Goal: Task Accomplishment & Management: Manage account settings

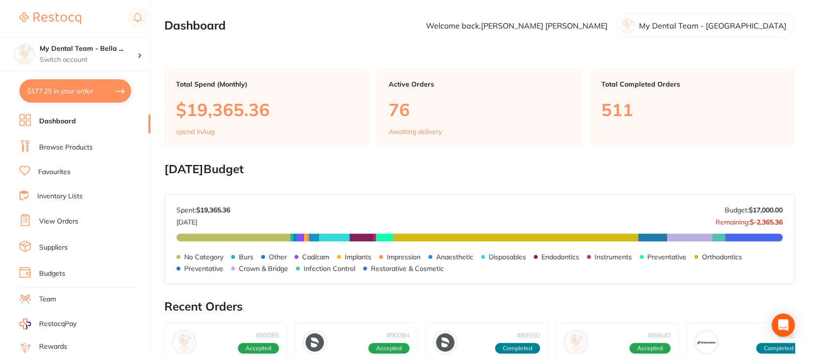
click at [74, 145] on link "Browse Products" at bounding box center [66, 148] width 54 height 10
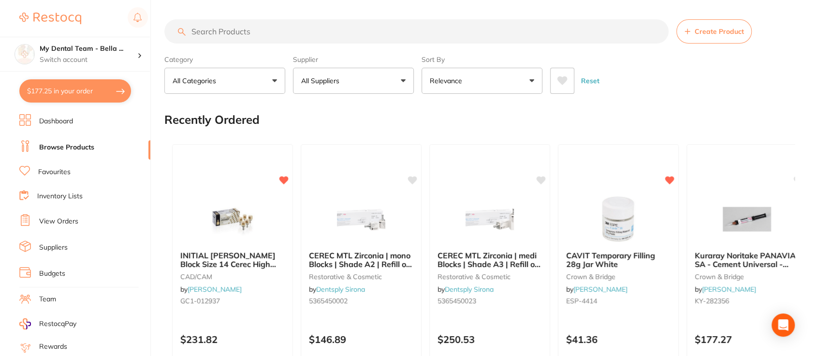
click at [232, 22] on input "search" at bounding box center [416, 31] width 504 height 24
type input "v ring"
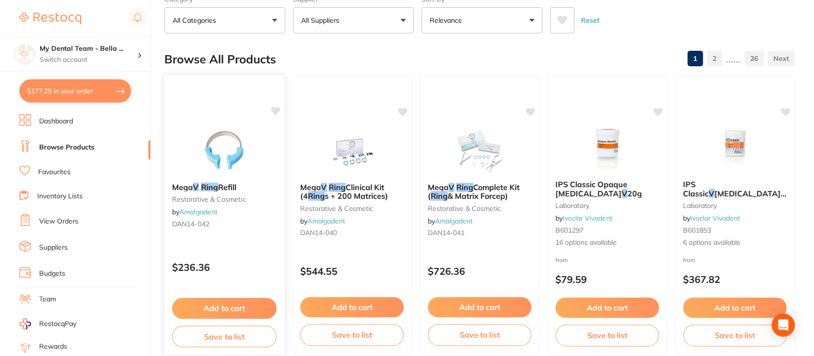
scroll to position [49, 0]
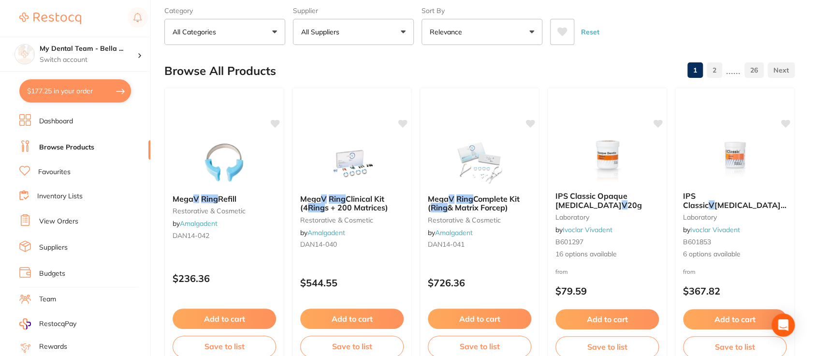
click at [355, 29] on button "All Suppliers" at bounding box center [353, 32] width 121 height 26
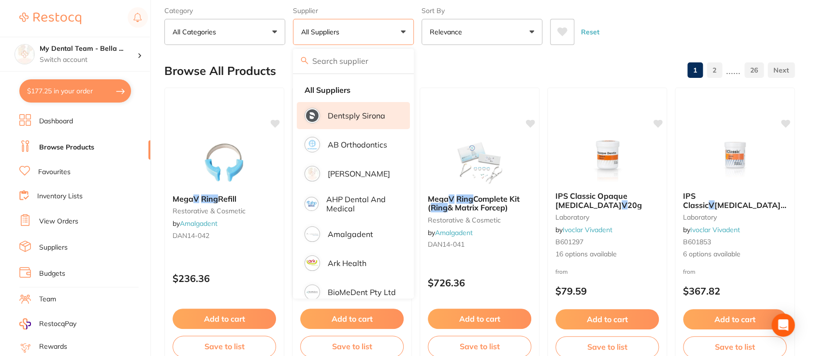
click at [353, 115] on p "Dentsply Sirona" at bounding box center [357, 115] width 58 height 9
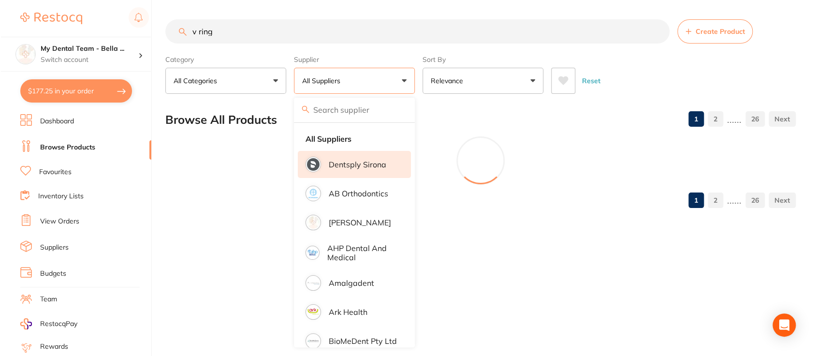
scroll to position [0, 0]
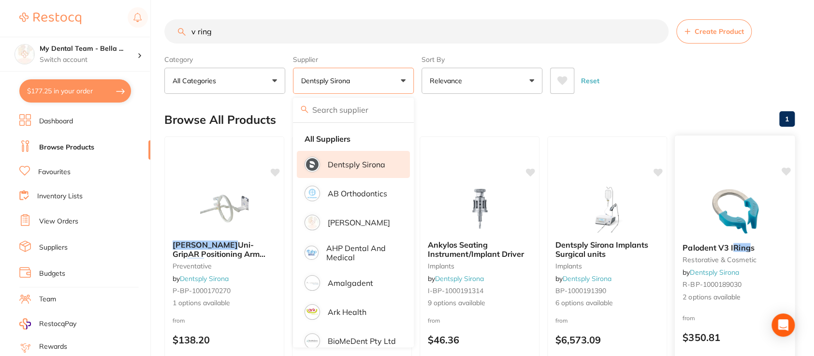
click at [708, 246] on span "Palodent V3 I" at bounding box center [708, 247] width 51 height 10
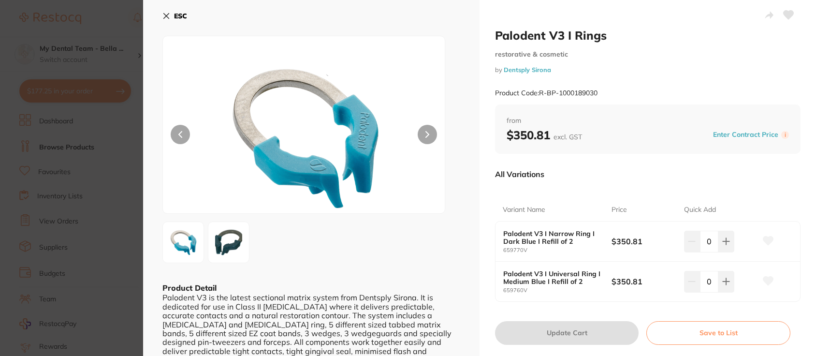
click at [88, 21] on section "Palodent V3 I Rings restorative & cosmetic by Dentsply Sirona Product Code: R-B…" at bounding box center [408, 178] width 816 height 356
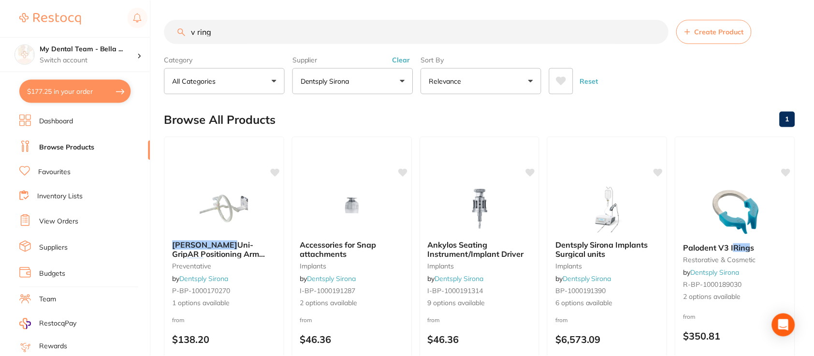
scroll to position [49, 0]
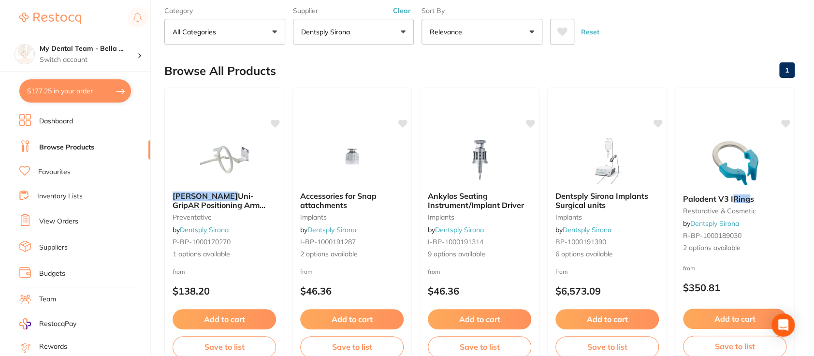
click at [62, 218] on link "View Orders" at bounding box center [58, 222] width 39 height 10
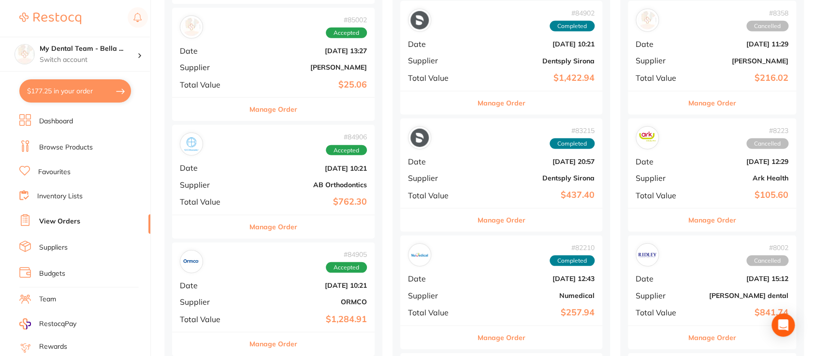
scroll to position [1333, 0]
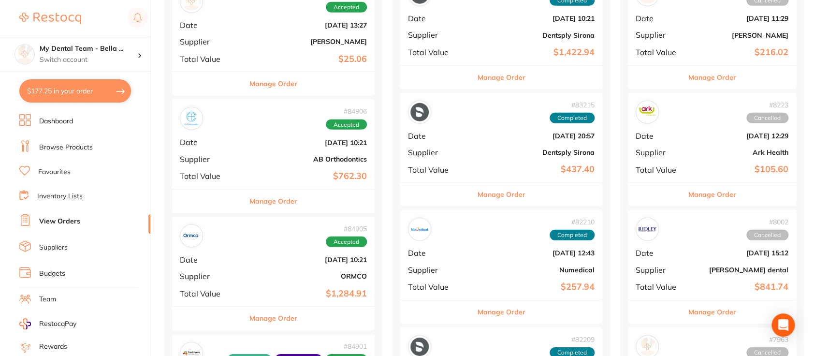
click at [479, 168] on b "$437.40" at bounding box center [534, 169] width 119 height 10
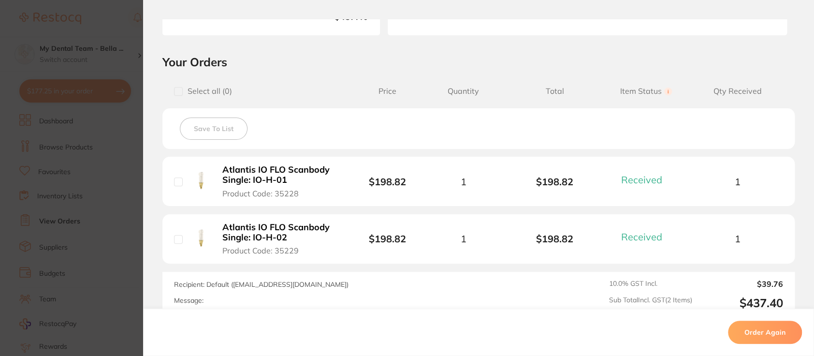
scroll to position [288, 0]
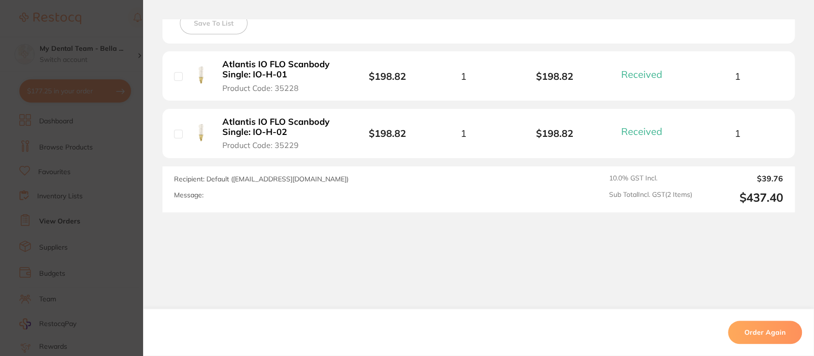
click at [116, 12] on section "Order ID: Restocq- 83215 Order Information 2 Received Completed Order Order Dat…" at bounding box center [407, 178] width 814 height 356
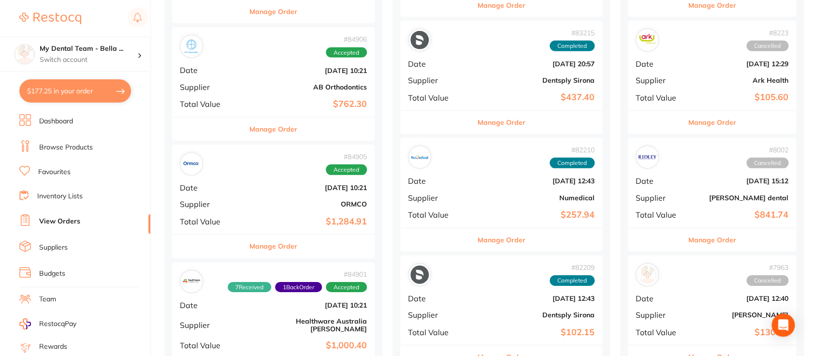
scroll to position [1475, 0]
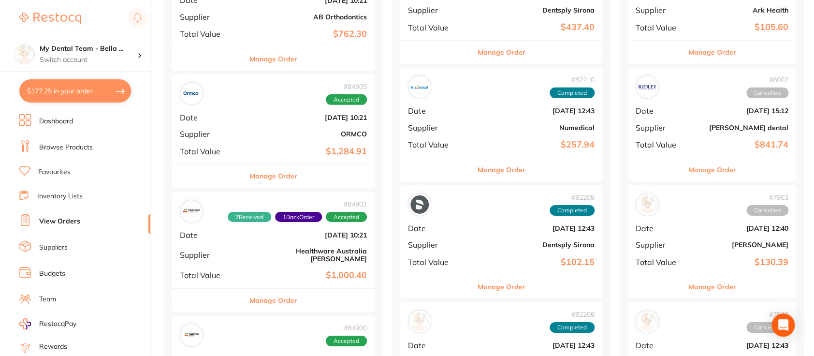
click at [442, 237] on div "# 82209 Completed Date [DATE] 12:43 Supplier Dentsply Sirona Total Value $102.15" at bounding box center [501, 229] width 203 height 89
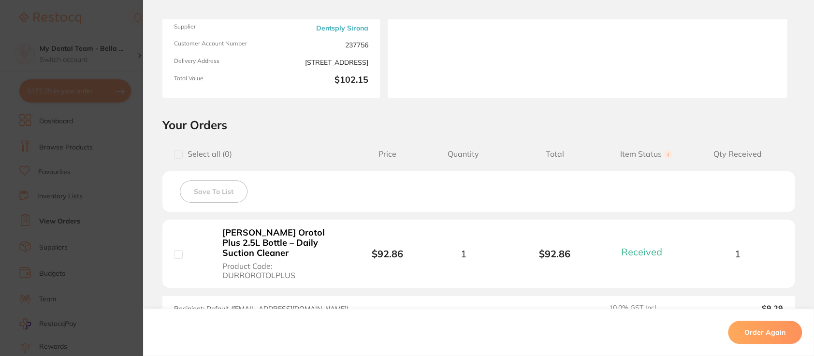
scroll to position [151, 0]
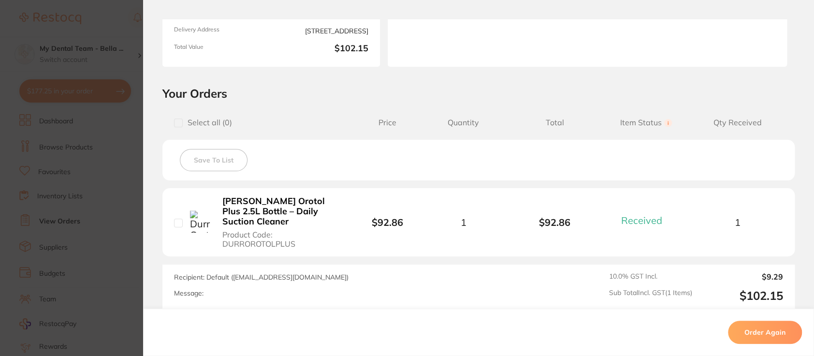
click at [91, 17] on section "Order ID: Restocq- 82209 Order Information 1 Received Completed Order Order Dat…" at bounding box center [407, 178] width 814 height 356
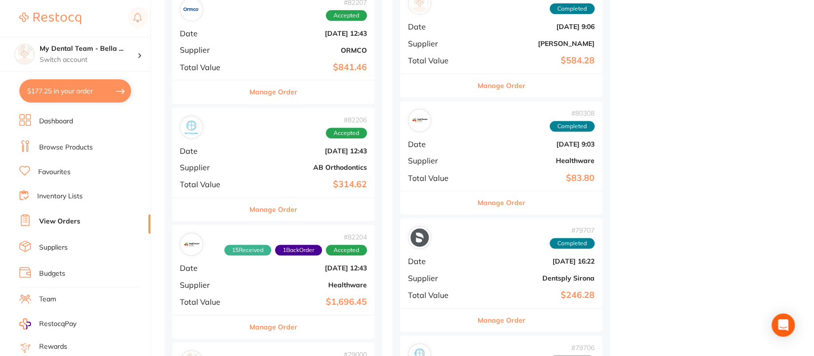
scroll to position [2082, 0]
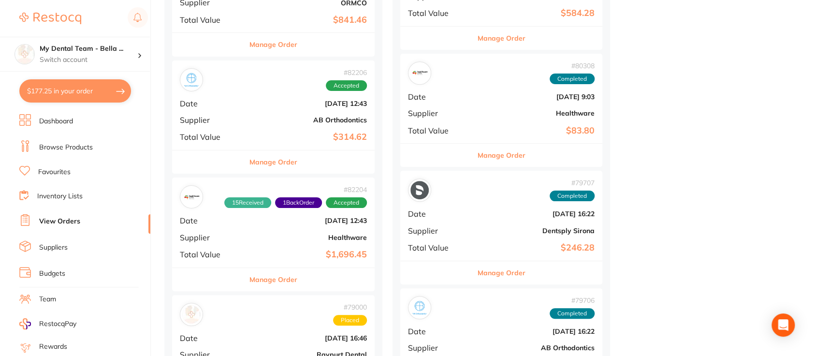
click at [467, 217] on div "# 79707 Completed Date [DATE] 16:22 Supplier Dentsply Sirona Total Value $246.28" at bounding box center [501, 215] width 203 height 89
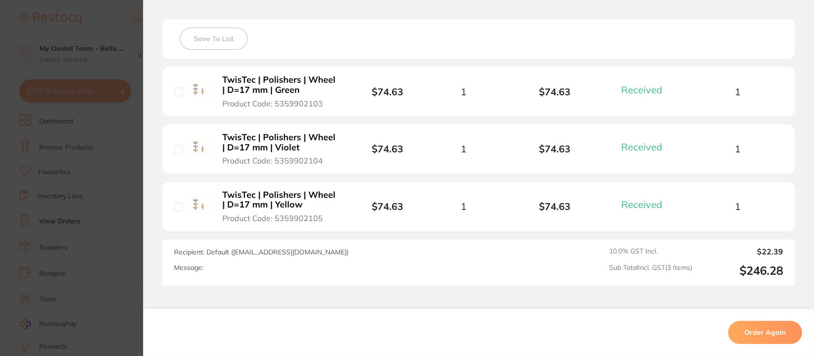
scroll to position [345, 0]
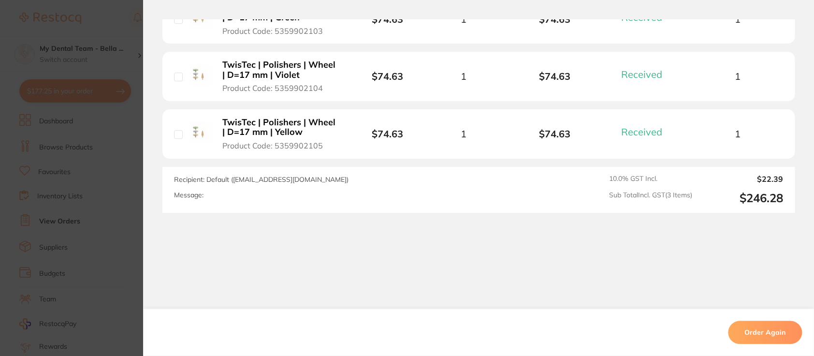
click at [101, 24] on section "Order ID: Restocq- 79707 Order Information 3 Received Completed Order Order Dat…" at bounding box center [407, 178] width 814 height 356
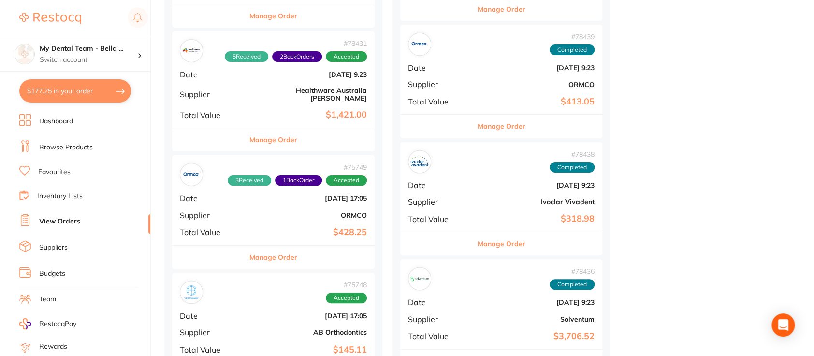
scroll to position [2581, 0]
click at [479, 197] on b "Ivoclar Vivadent" at bounding box center [534, 201] width 119 height 8
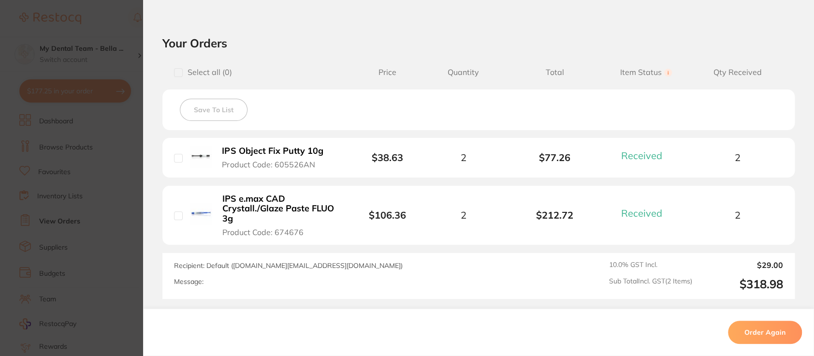
scroll to position [202, 0]
click at [106, 10] on section "Order ID: Restocq- 78438 Order Information 2 Received Completed Order Order Dat…" at bounding box center [407, 178] width 814 height 356
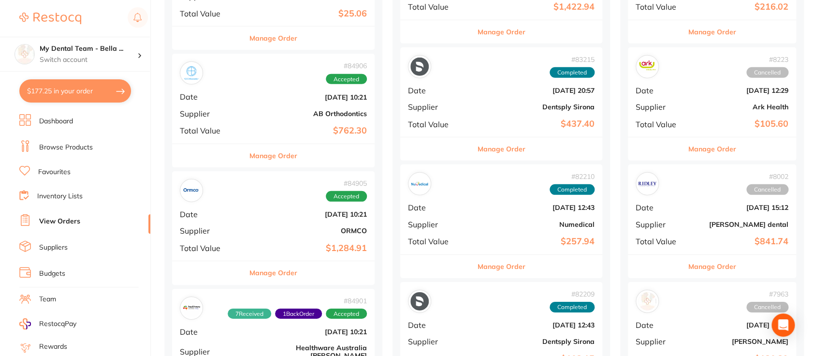
scroll to position [1378, 0]
click at [427, 103] on span "Supplier" at bounding box center [438, 107] width 60 height 9
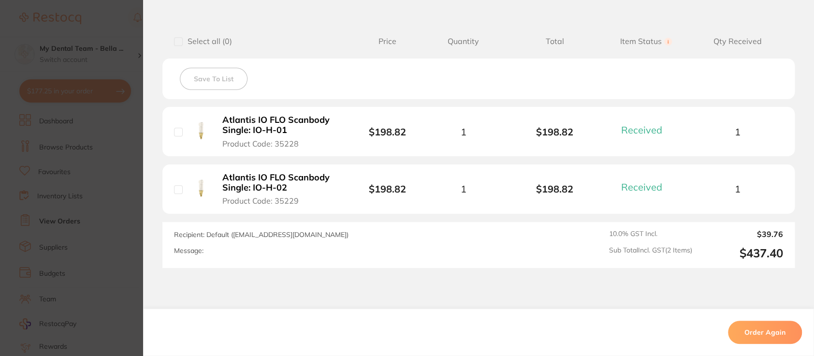
scroll to position [233, 0]
click at [106, 14] on section "Order ID: Restocq- 83215 Order Information 2 Received Completed Order Order Dat…" at bounding box center [407, 178] width 814 height 356
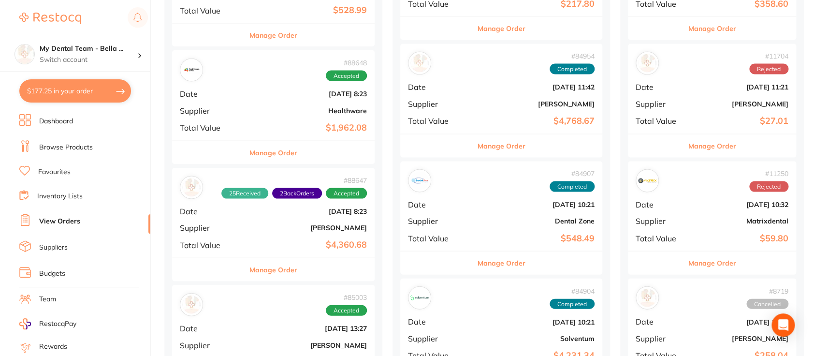
scroll to position [912, 0]
